Goal: Find specific page/section: Find specific page/section

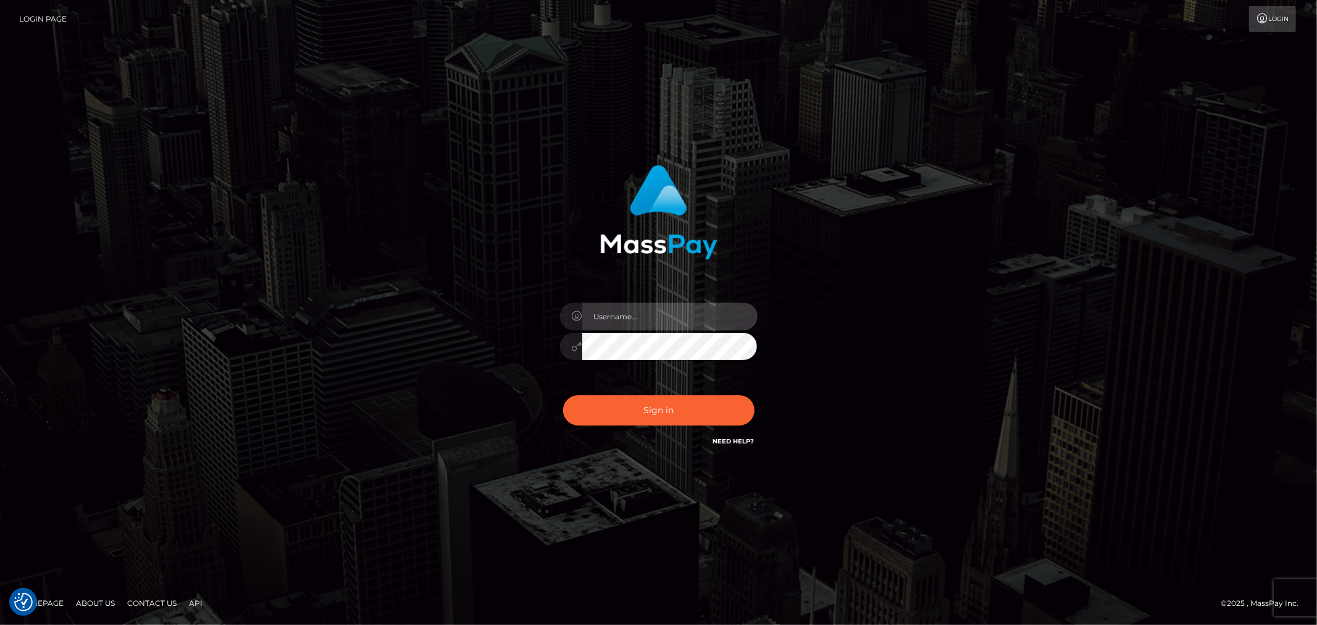
click at [715, 310] on input "text" at bounding box center [669, 317] width 175 height 28
type input "Raymundo.xcite"
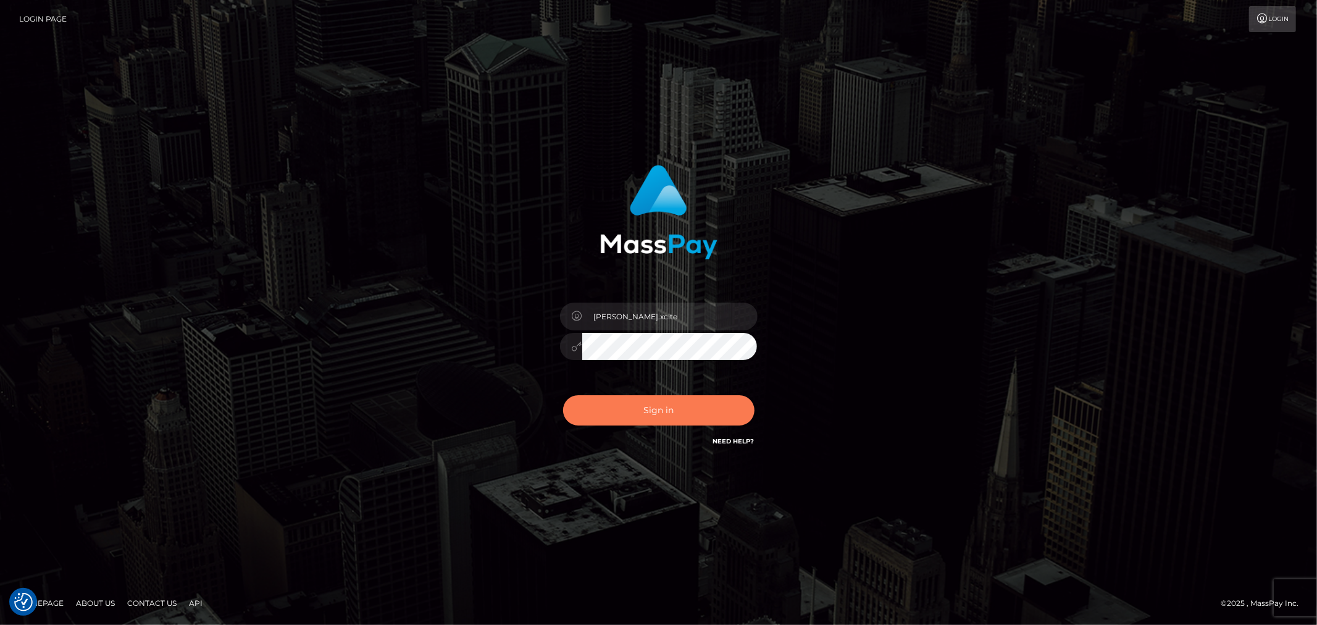
click at [674, 418] on button "Sign in" at bounding box center [658, 410] width 191 height 30
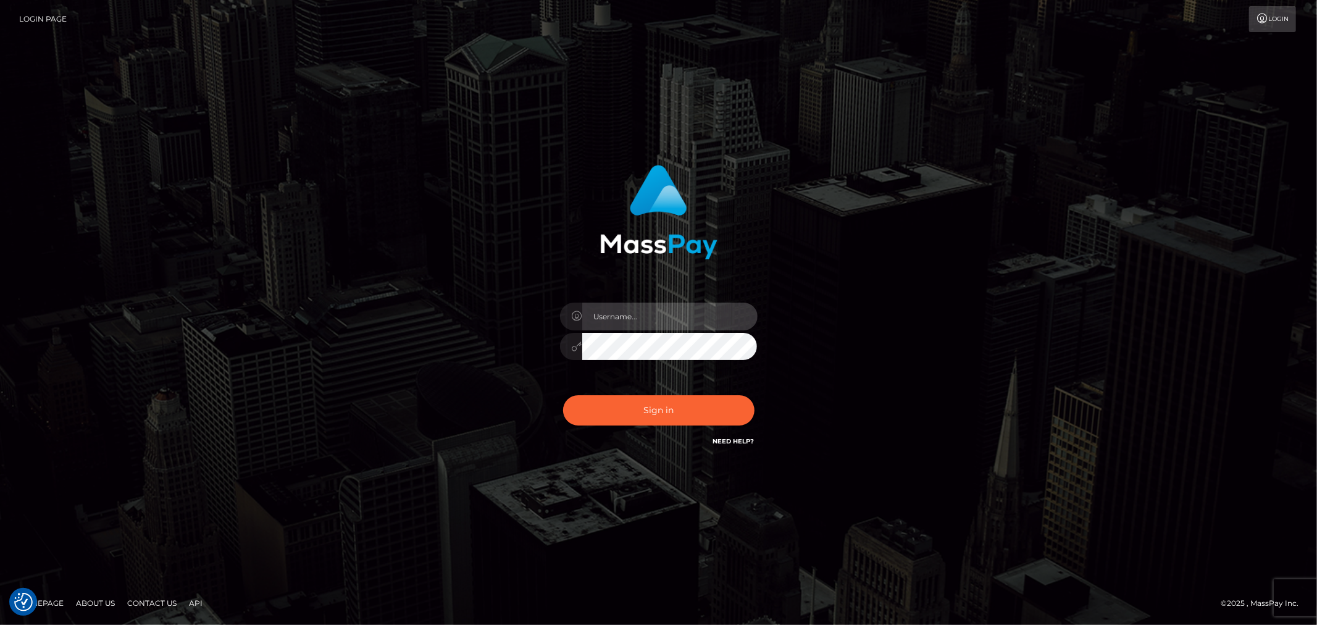
click at [708, 320] on input "text" at bounding box center [669, 317] width 175 height 28
type input "Raymundo.xcite"
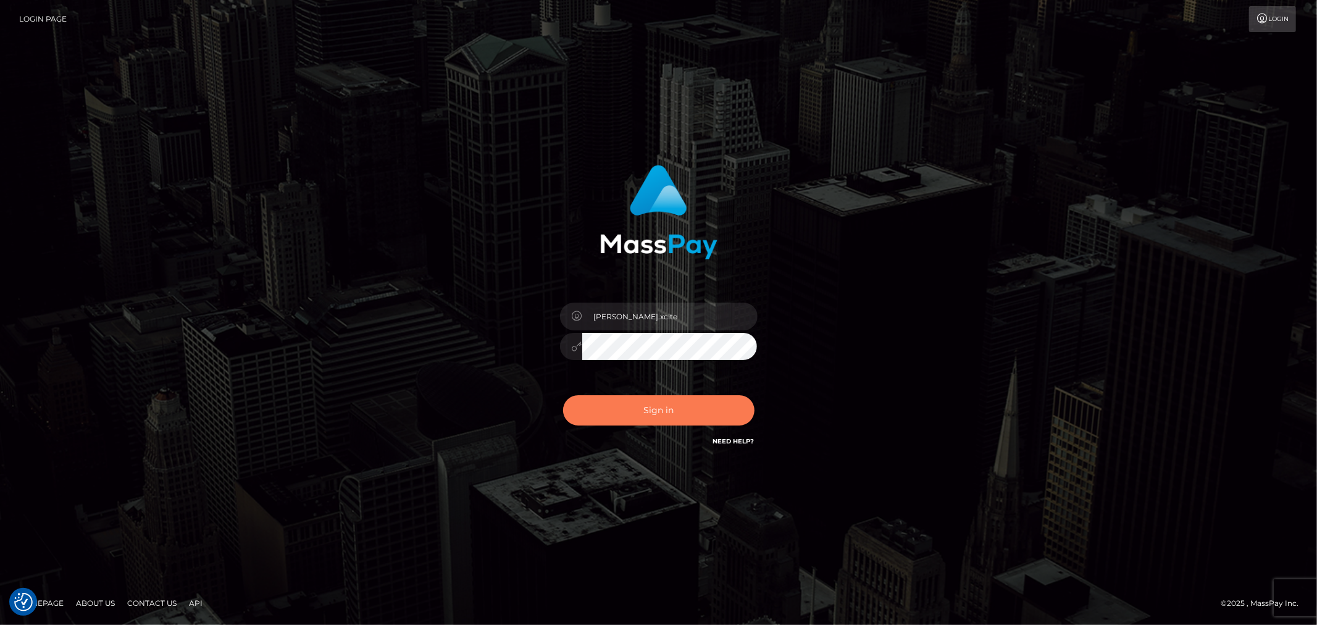
click at [699, 400] on button "Sign in" at bounding box center [658, 410] width 191 height 30
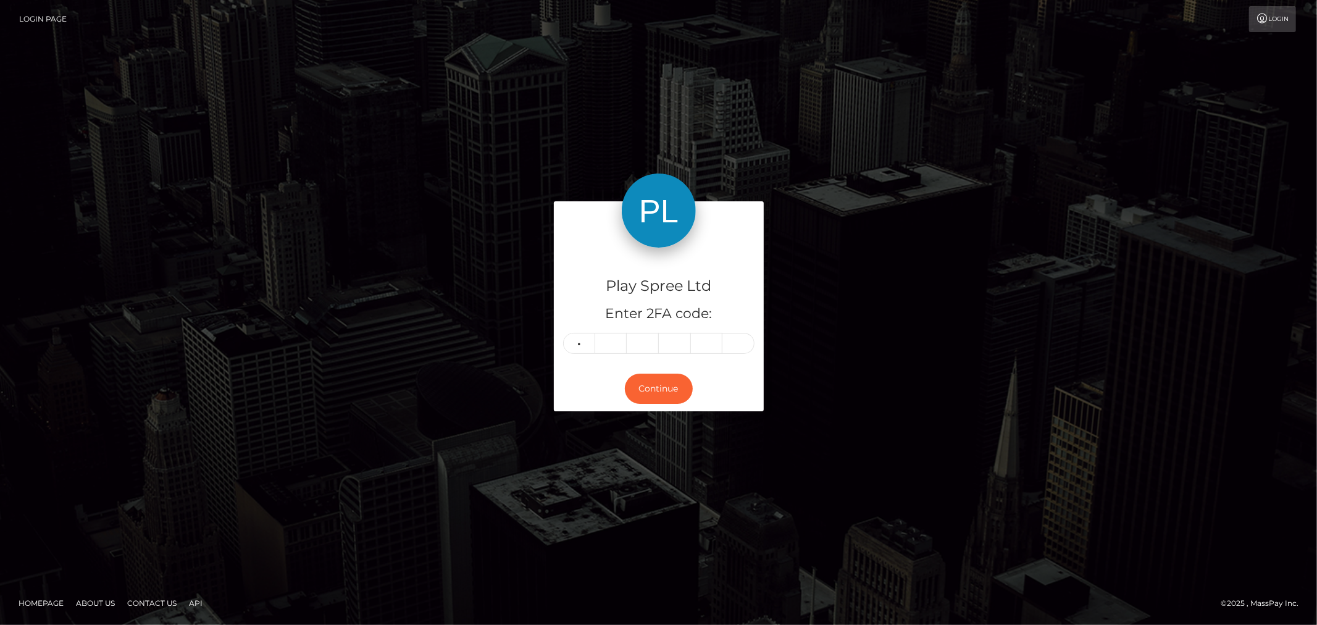
type input "6"
type input "4"
type input "6"
type input "0"
type input "5"
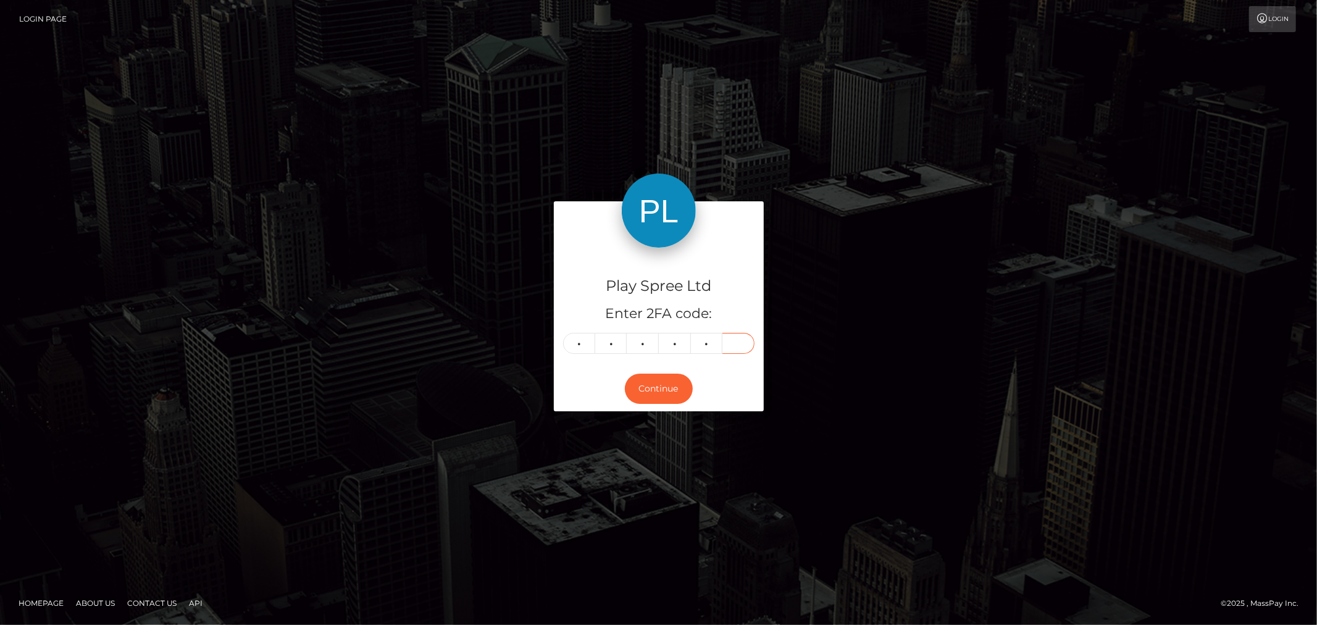
type input "4"
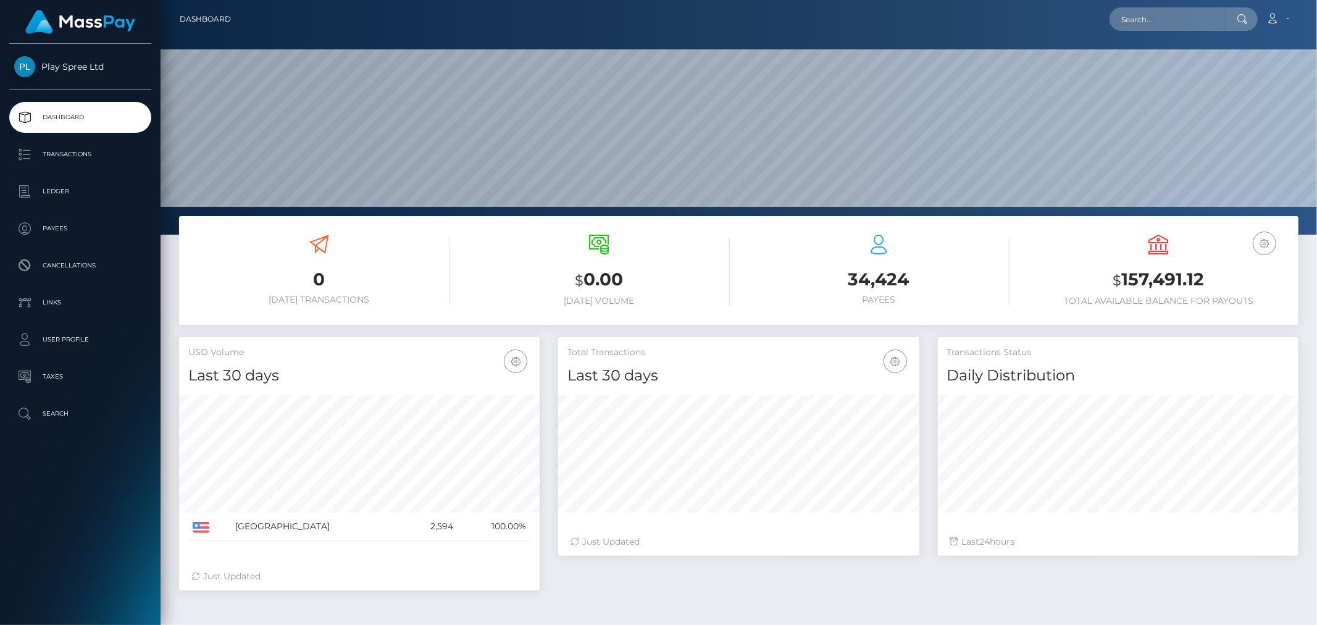
scroll to position [219, 361]
click at [1170, 20] on input "text" at bounding box center [1168, 18] width 116 height 23
paste input "60d74b5c-e782-4b66-b4b9-21470d96b28b"
type input "60d74b5c-e782-4b66-b4b9-21470d96b28b"
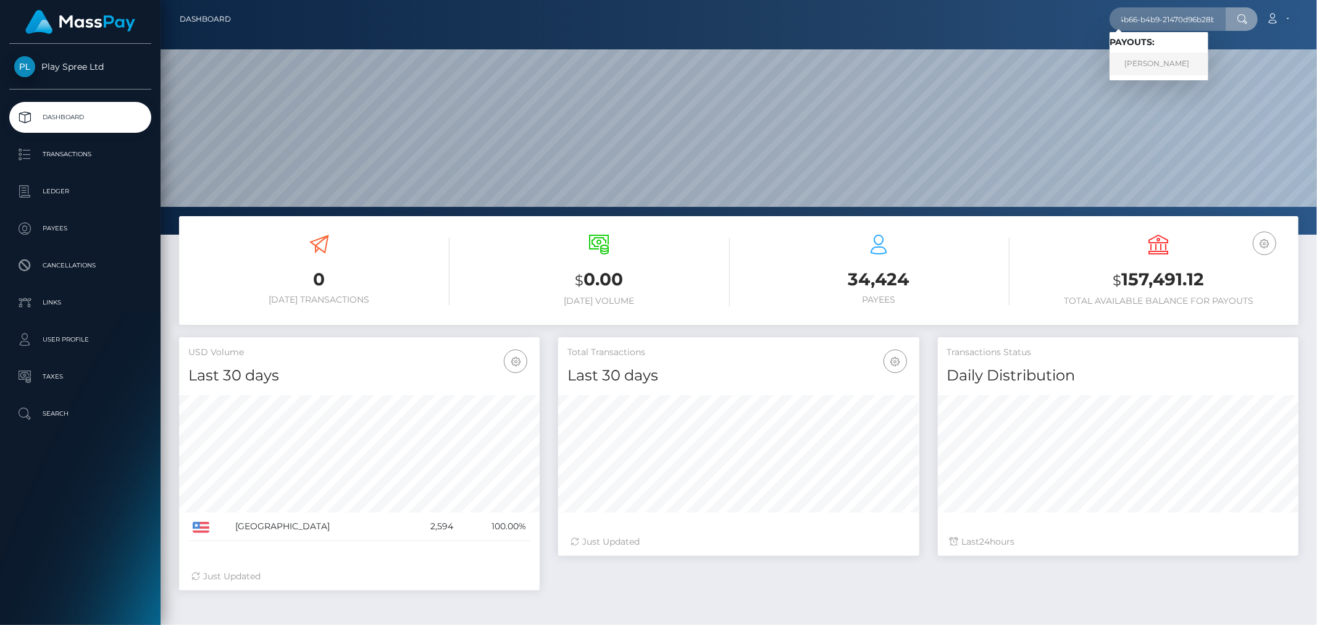
scroll to position [0, 0]
click at [1182, 63] on link "ALEXIS ROSALES VALLE" at bounding box center [1159, 63] width 99 height 23
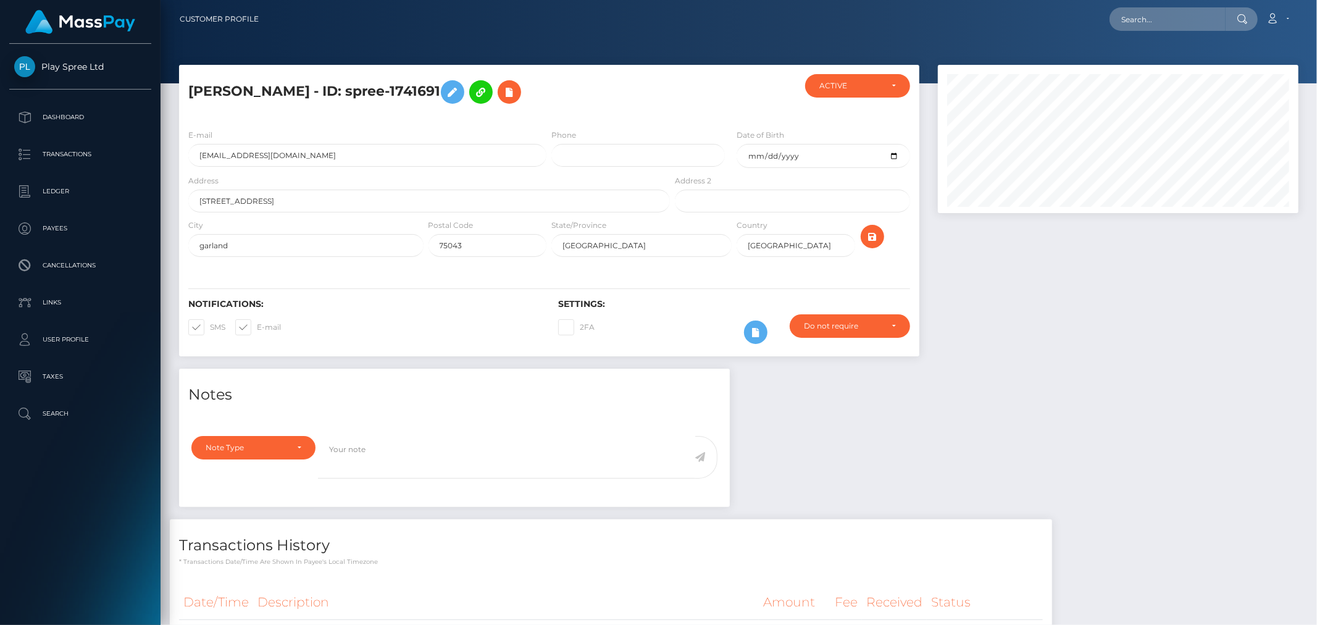
scroll to position [128, 0]
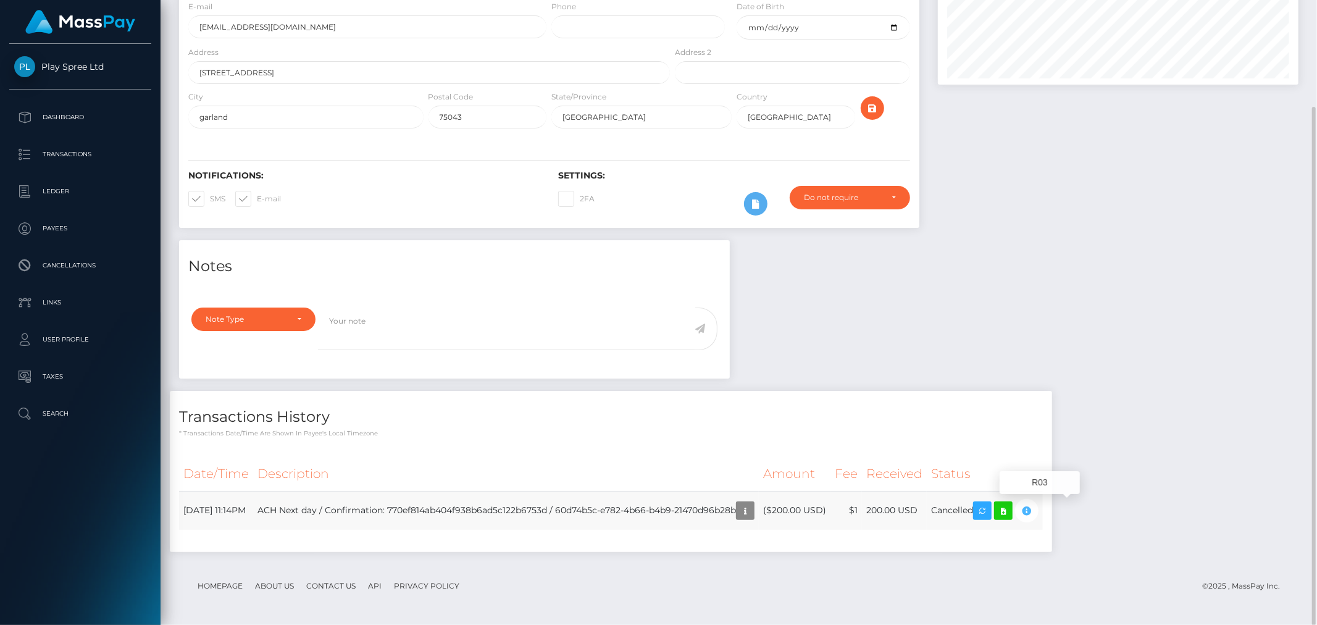
click at [1035, 510] on icon "button" at bounding box center [1027, 510] width 15 height 15
click at [1035, 514] on icon "button" at bounding box center [1027, 510] width 15 height 15
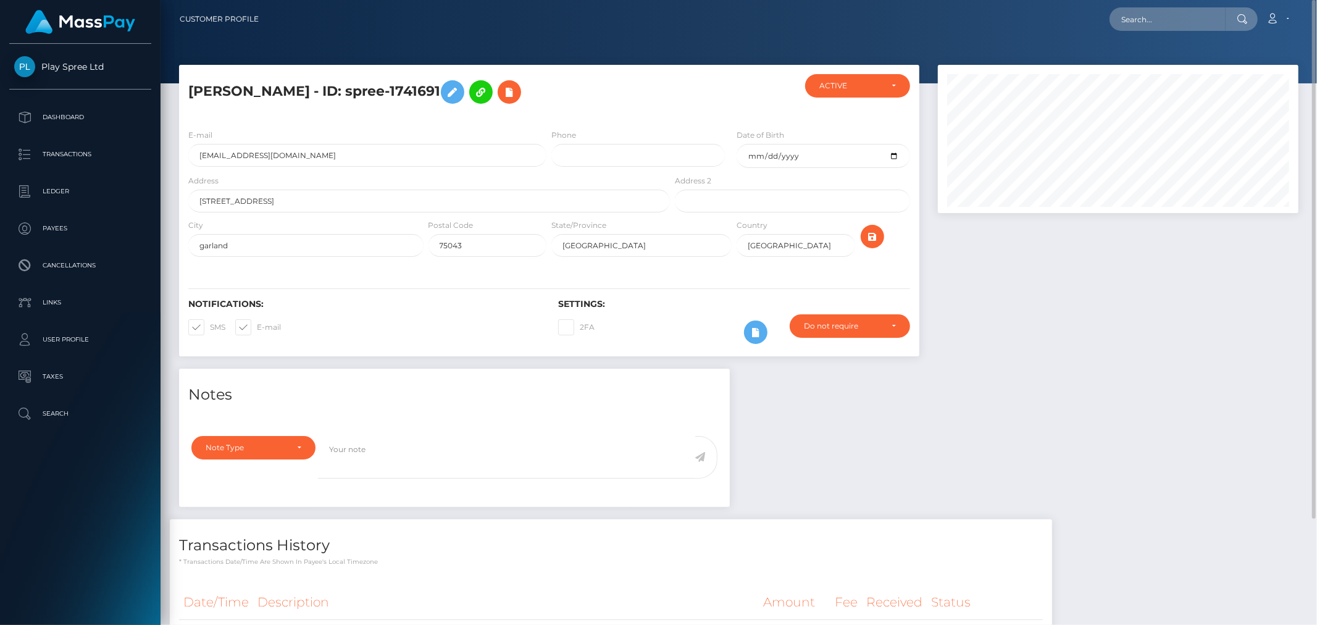
click at [466, 85] on h5 "ALEXIS ROSALES VALLE - ID: spree-1741691" at bounding box center [425, 92] width 475 height 36
click at [465, 85] on h5 "ALEXIS ROSALES VALLE - ID: spree-1741691" at bounding box center [425, 92] width 475 height 36
copy h5 "1741691"
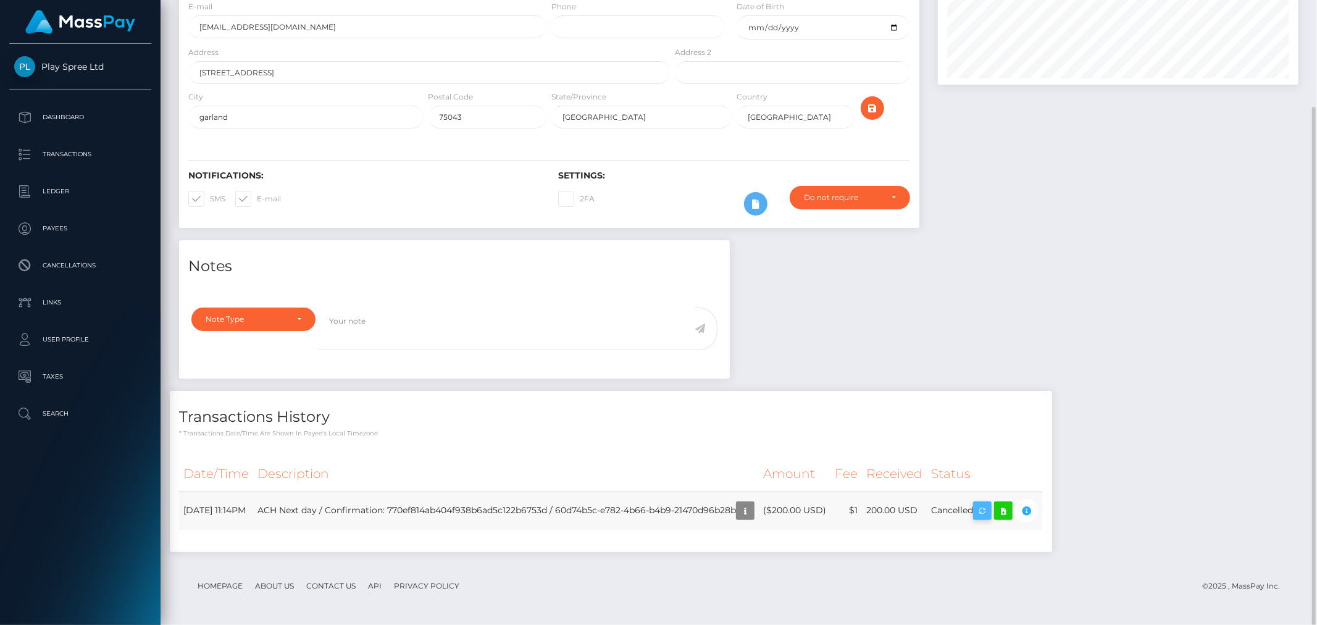
scroll to position [148, 361]
click at [1011, 509] on icon at bounding box center [1003, 510] width 15 height 15
